Goal: Task Accomplishment & Management: Use online tool/utility

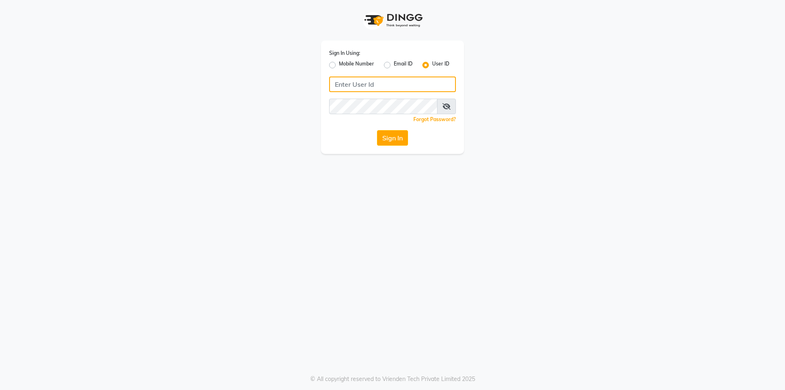
click at [354, 85] on input "Username" at bounding box center [392, 84] width 127 height 16
type input "vpsalon"
click at [402, 126] on div "Sign In Using: Mobile Number Email ID User ID vpsalon Remember me Forgot Passwo…" at bounding box center [392, 96] width 143 height 113
click at [385, 141] on button "Sign In" at bounding box center [392, 138] width 31 height 16
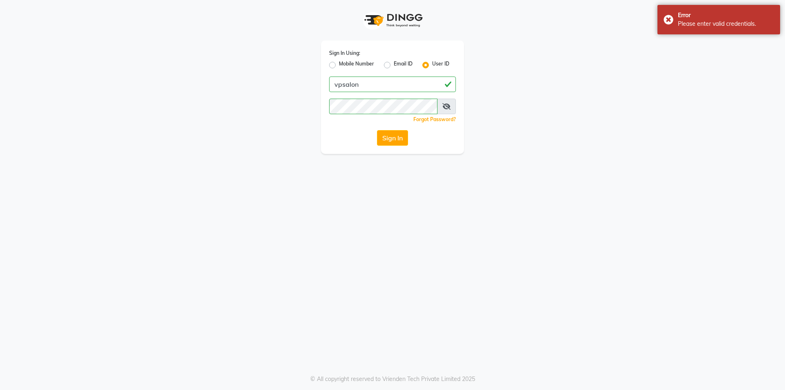
click at [442, 107] on span at bounding box center [446, 107] width 19 height 16
click at [441, 107] on span at bounding box center [446, 107] width 19 height 16
click at [443, 105] on span at bounding box center [446, 107] width 19 height 16
click at [450, 102] on span at bounding box center [446, 107] width 19 height 16
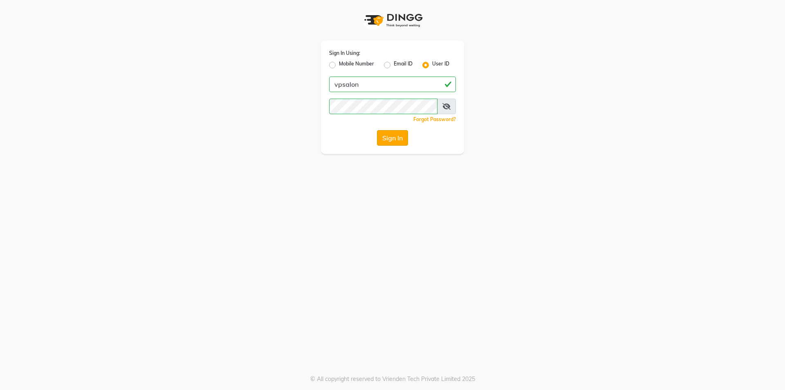
click at [397, 141] on button "Sign In" at bounding box center [392, 138] width 31 height 16
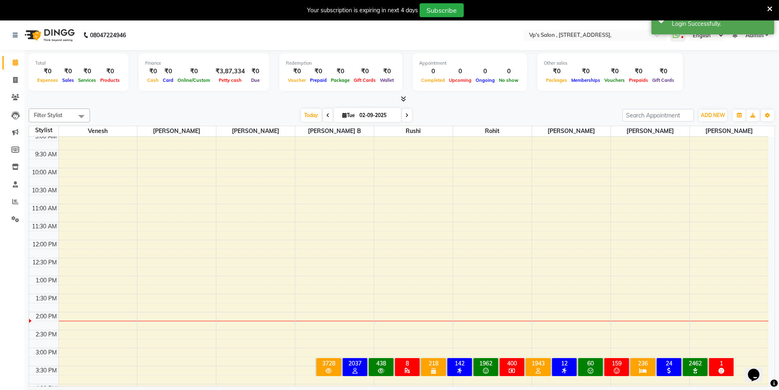
scroll to position [39, 0]
click at [16, 81] on icon at bounding box center [15, 80] width 4 height 6
select select "service"
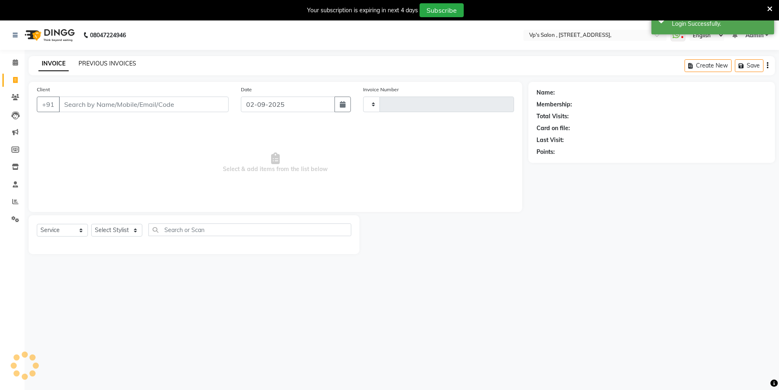
type input "1795"
select select "4917"
click at [88, 62] on link "PREVIOUS INVOICES" at bounding box center [107, 63] width 58 height 7
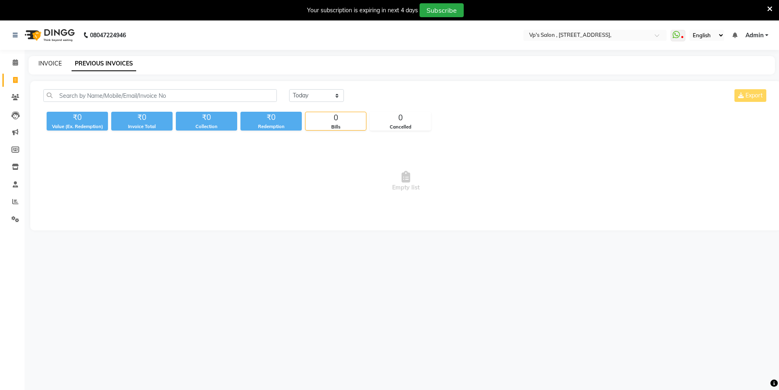
click at [44, 64] on link "INVOICE" at bounding box center [49, 63] width 23 height 7
select select "service"
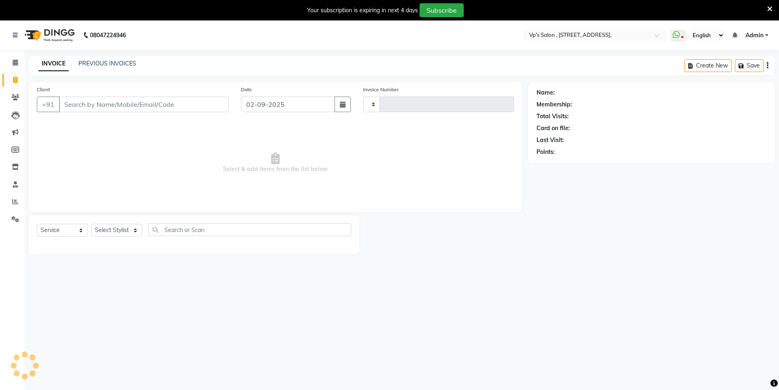
type input "1795"
select select "4917"
click at [112, 65] on link "PREVIOUS INVOICES" at bounding box center [107, 63] width 58 height 7
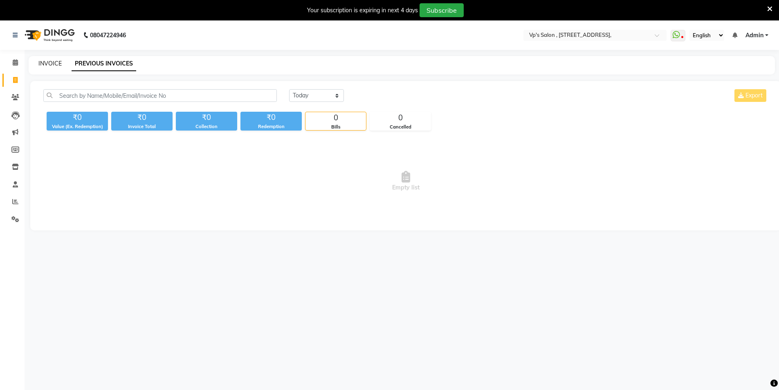
click at [51, 61] on link "INVOICE" at bounding box center [49, 63] width 23 height 7
select select "service"
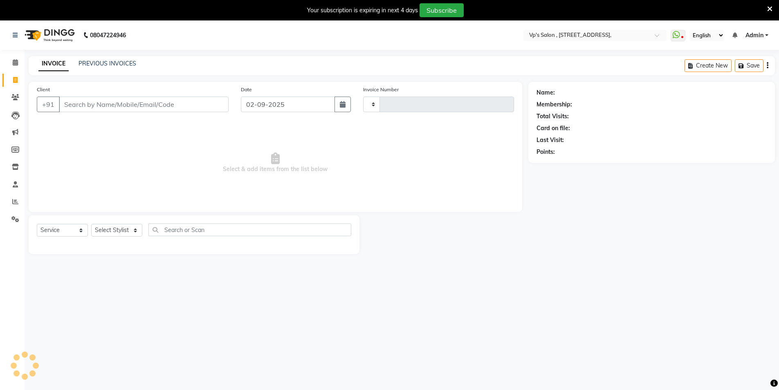
type input "1795"
select select "4917"
